Goal: Transaction & Acquisition: Purchase product/service

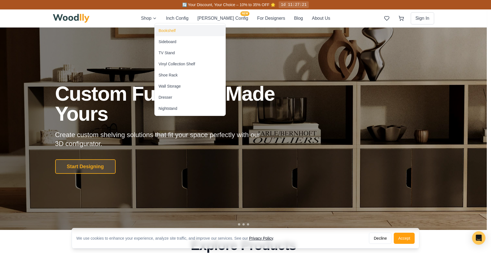
click at [175, 32] on div "Bookshelf" at bounding box center [166, 31] width 17 height 6
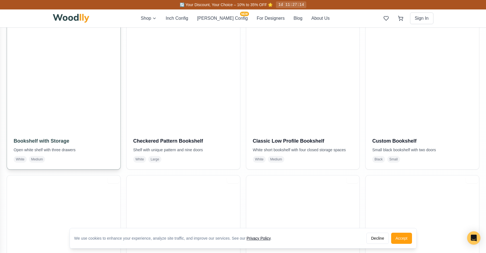
scroll to position [139, 0]
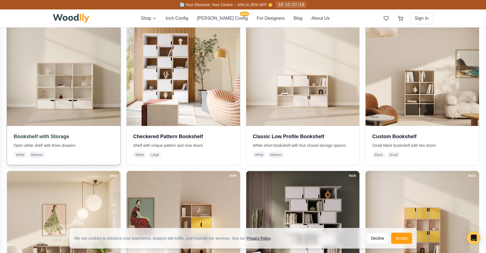
click at [91, 90] on img at bounding box center [63, 69] width 119 height 119
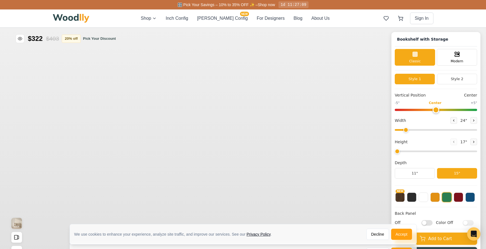
type input "57"
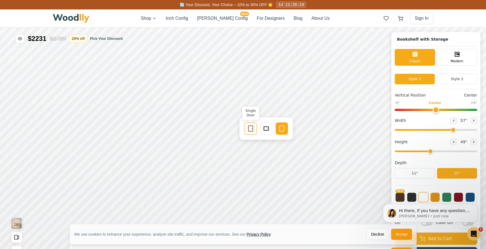
click at [247, 130] on div "Single Door" at bounding box center [251, 129] width 12 height 12
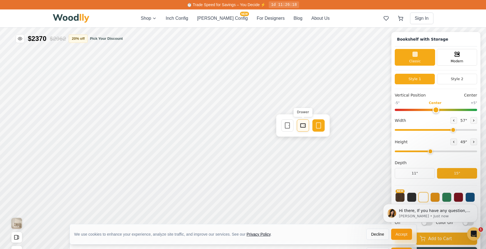
click at [302, 128] on icon at bounding box center [303, 125] width 7 height 7
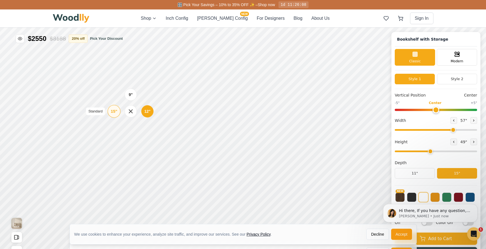
click at [111, 113] on div "15"" at bounding box center [114, 111] width 6 height 6
click at [134, 89] on div "9"" at bounding box center [134, 89] width 4 height 6
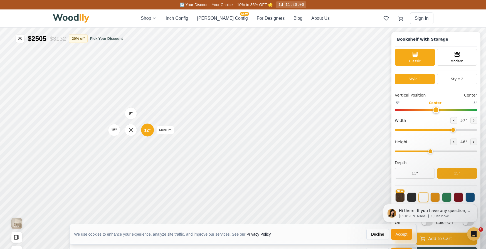
click at [147, 131] on div "12"" at bounding box center [147, 130] width 6 height 6
click at [110, 131] on div "15" Standard" at bounding box center [114, 130] width 13 height 13
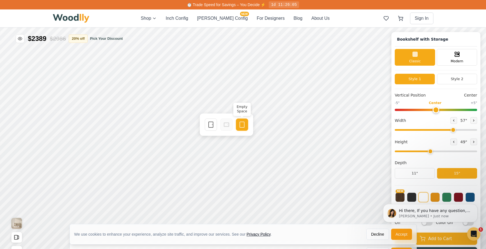
click at [243, 128] on icon at bounding box center [242, 124] width 7 height 7
click at [410, 94] on span "Vertical Position" at bounding box center [410, 95] width 31 height 6
click at [456, 77] on button "Style 2" at bounding box center [457, 79] width 40 height 11
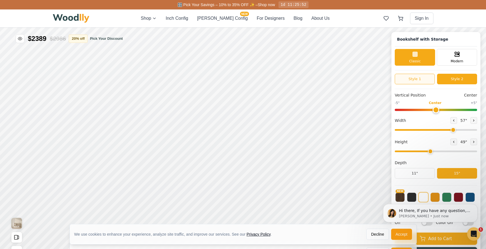
click at [425, 80] on button "Style 1" at bounding box center [415, 79] width 40 height 11
click at [460, 80] on button "Style 2" at bounding box center [457, 79] width 40 height 11
click at [458, 56] on icon at bounding box center [457, 53] width 7 height 7
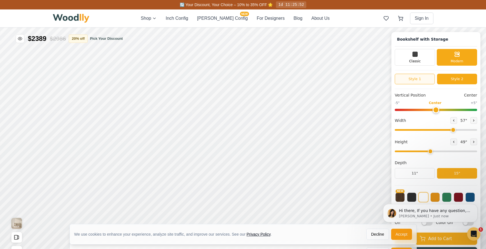
click at [424, 81] on button "Style 1" at bounding box center [415, 79] width 40 height 11
click at [458, 80] on button "Style 2" at bounding box center [457, 79] width 40 height 11
click at [296, 127] on icon at bounding box center [295, 124] width 7 height 7
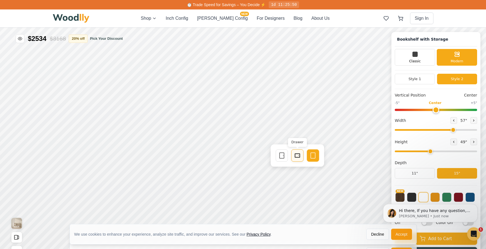
click at [300, 157] on rect at bounding box center [297, 155] width 4 height 3
click at [420, 173] on button "11"" at bounding box center [415, 173] width 40 height 11
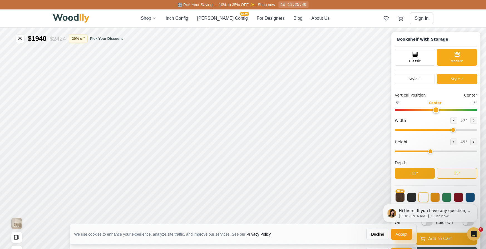
click at [453, 172] on button "15"" at bounding box center [457, 173] width 40 height 11
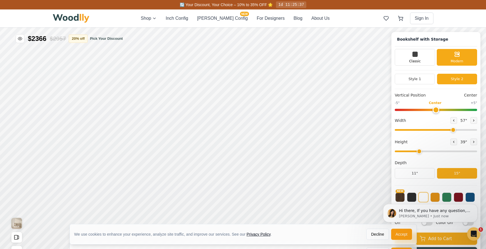
drag, startPoint x: 436, startPoint y: 151, endPoint x: 424, endPoint y: 157, distance: 13.2
type input "3"
click at [424, 152] on input "range" at bounding box center [436, 152] width 82 height 2
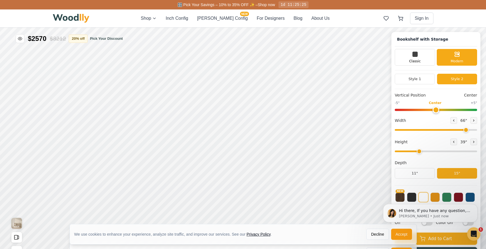
drag, startPoint x: 456, startPoint y: 129, endPoint x: 469, endPoint y: 136, distance: 13.8
type input "66"
click at [469, 131] on input "range" at bounding box center [436, 130] width 82 height 2
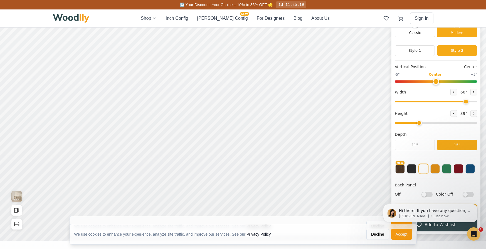
scroll to position [56, 0]
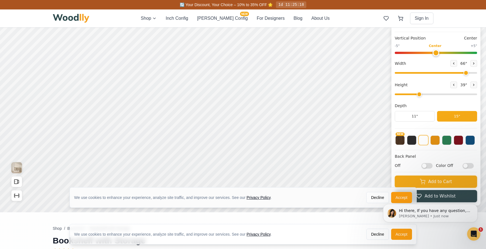
click at [400, 198] on body "Hi there, If you have any question, we are right here for you. 😊 [PERSON_NAME] …" at bounding box center [430, 213] width 107 height 37
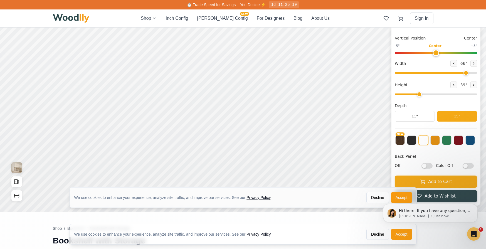
click at [399, 199] on body "Hi there, If you have any question, we are right here for you. 😊 [PERSON_NAME] …" at bounding box center [430, 213] width 107 height 37
click at [368, 198] on div "We use cookies to enhance your experience, analyze site traffic, and improve ou…" at bounding box center [243, 198] width 347 height 20
click at [399, 200] on body "Hi there, If you have any question, we are right here for you. 😊 [PERSON_NAME] …" at bounding box center [430, 213] width 107 height 37
